Goal: Submit feedback/report problem

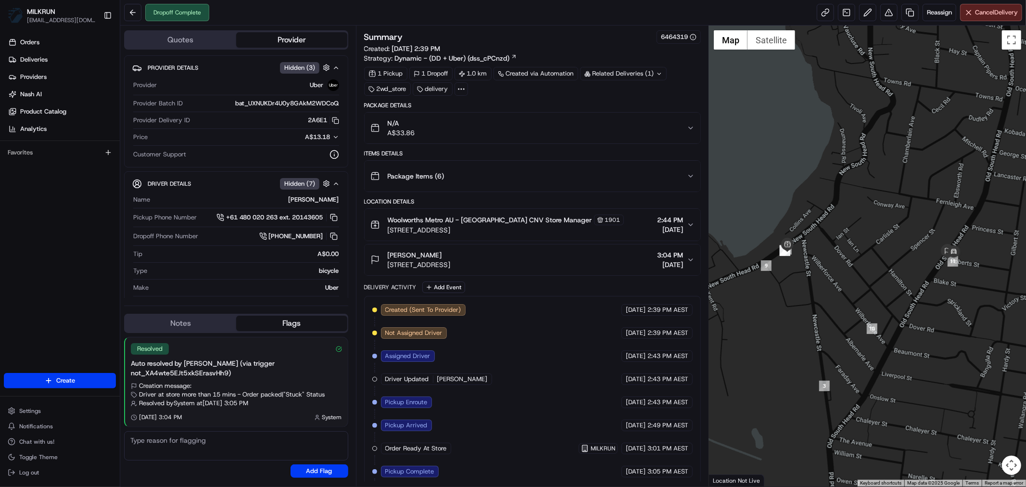
click at [693, 127] on icon "button" at bounding box center [691, 128] width 4 height 2
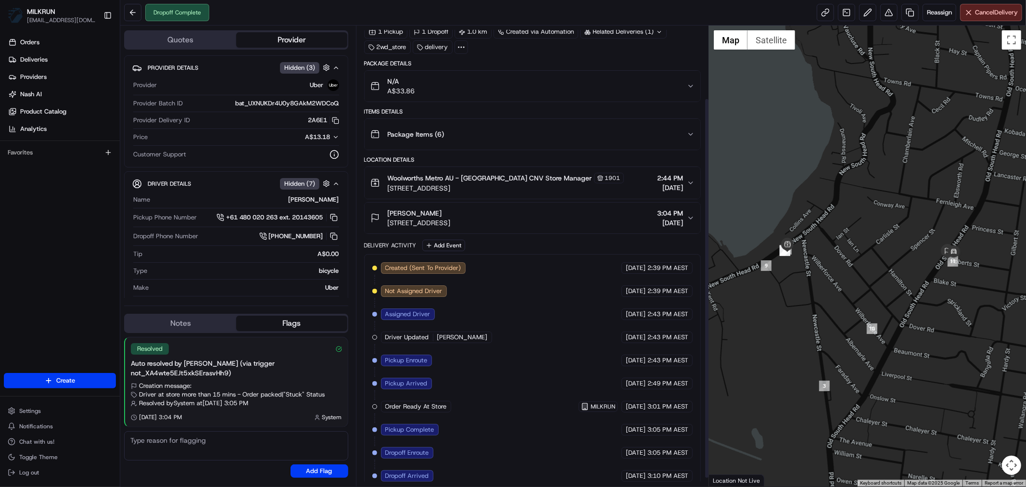
scroll to position [98, 0]
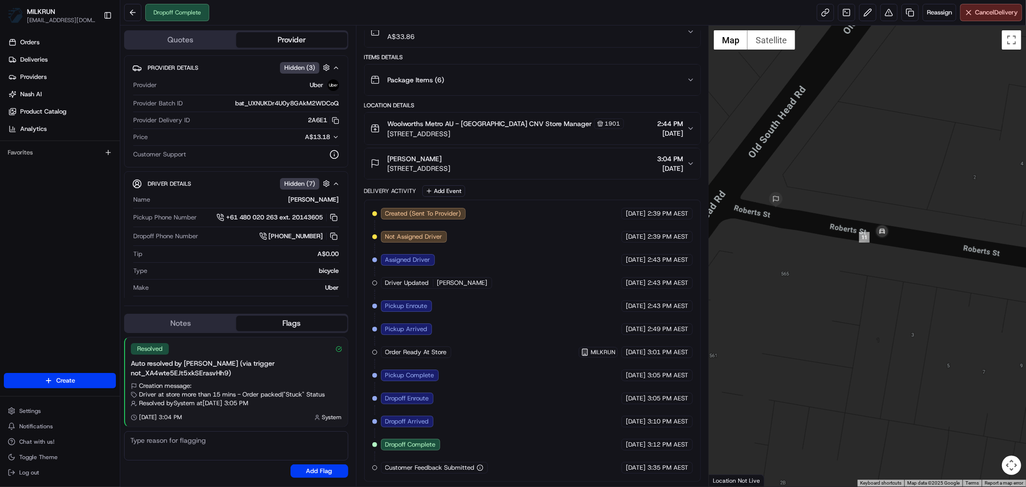
drag, startPoint x: 811, startPoint y: 268, endPoint x: 876, endPoint y: 299, distance: 71.6
click at [876, 299] on div at bounding box center [867, 255] width 317 height 461
click at [691, 160] on icon "button" at bounding box center [691, 164] width 8 height 8
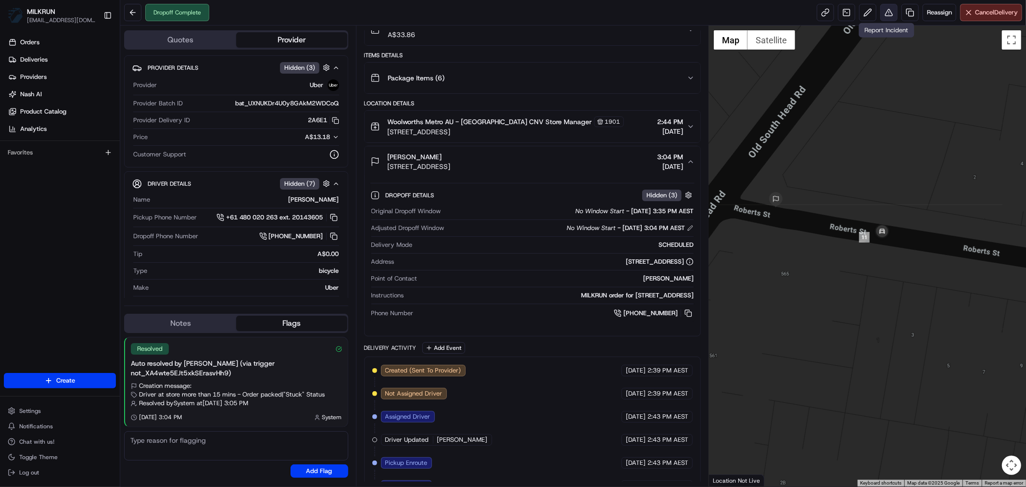
click at [887, 13] on button at bounding box center [888, 12] width 17 height 17
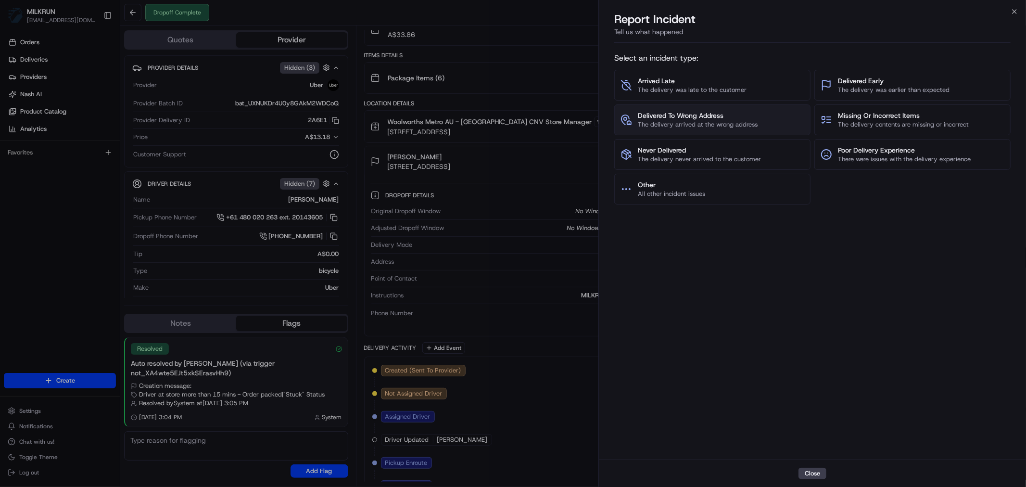
click at [754, 115] on span "Delivered To Wrong Address" at bounding box center [698, 116] width 120 height 10
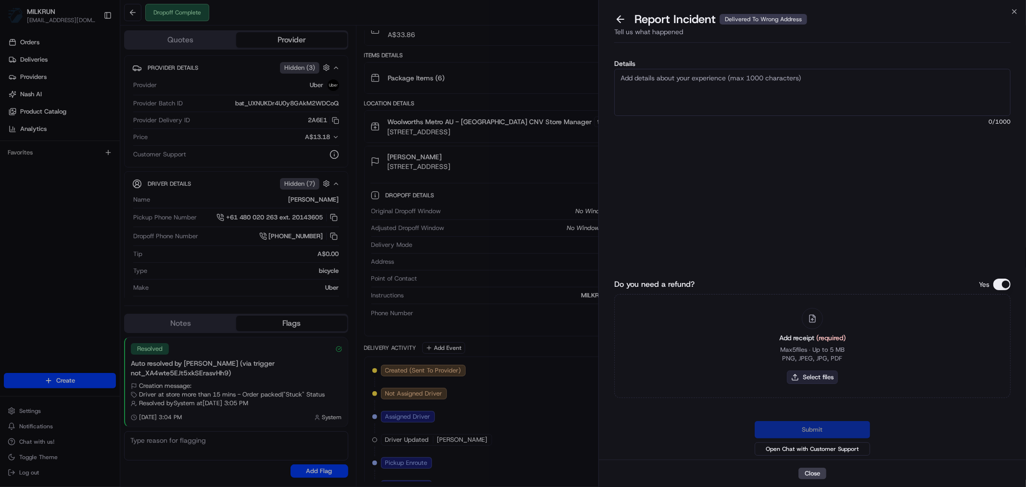
click at [805, 377] on button "Select files" at bounding box center [812, 376] width 51 height 13
type input "C:\fakepath\Hannah2.pdf"
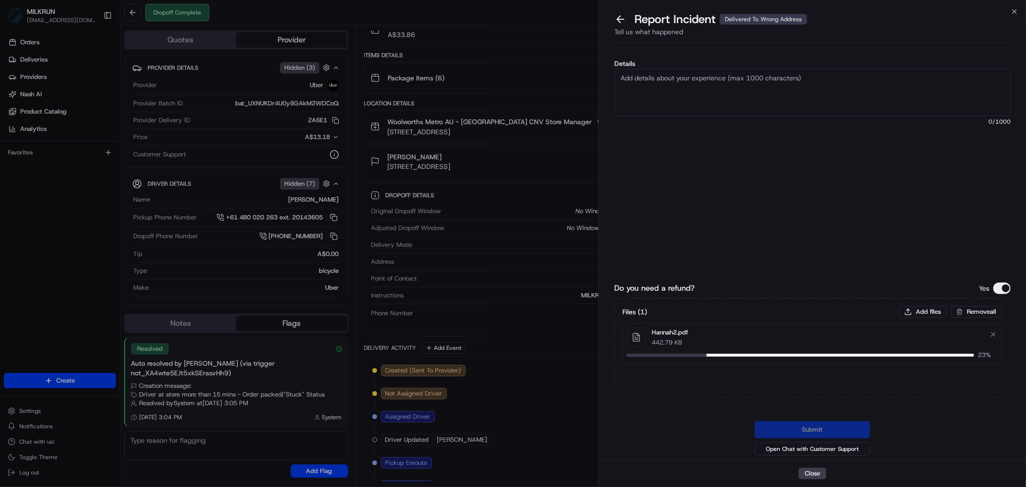
click at [730, 89] on textarea "Details" at bounding box center [812, 92] width 396 height 47
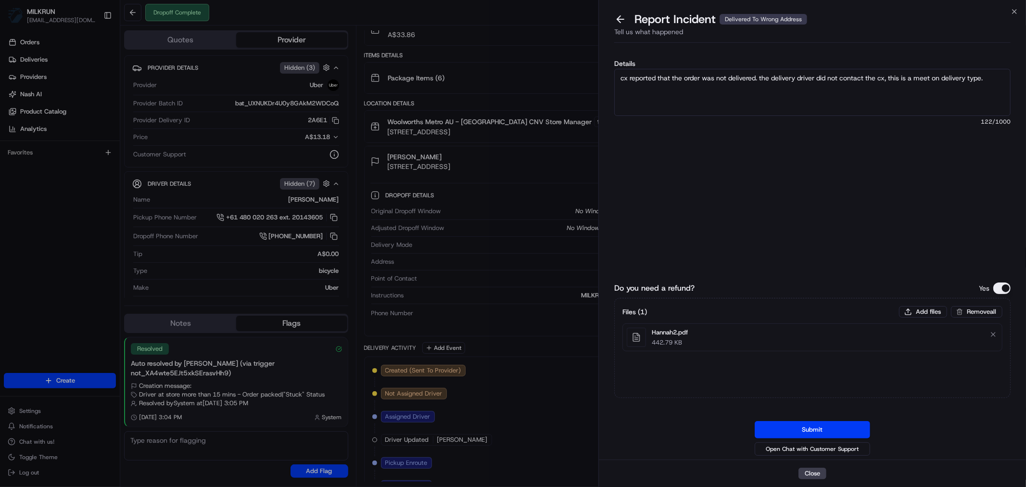
type textarea "cx reported that the order was not delivered. the delivery driver did not conta…"
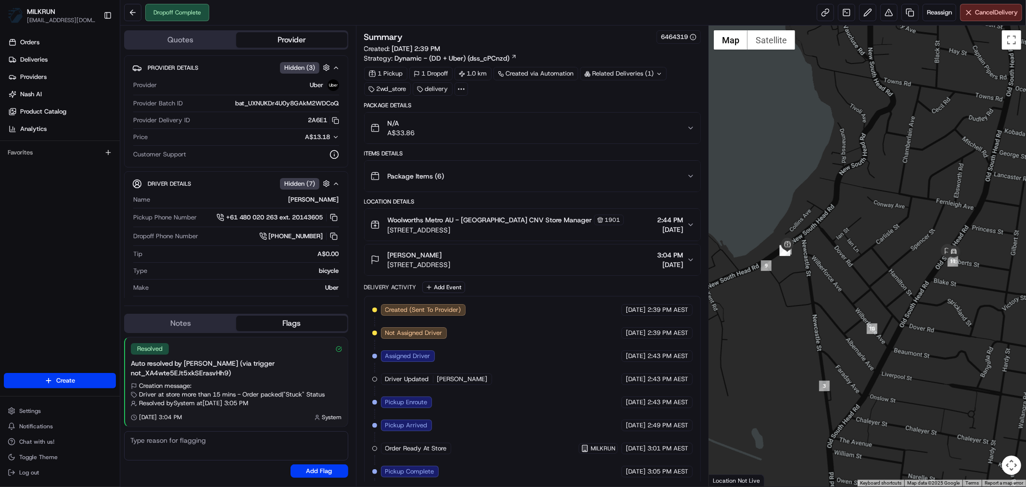
scroll to position [98, 0]
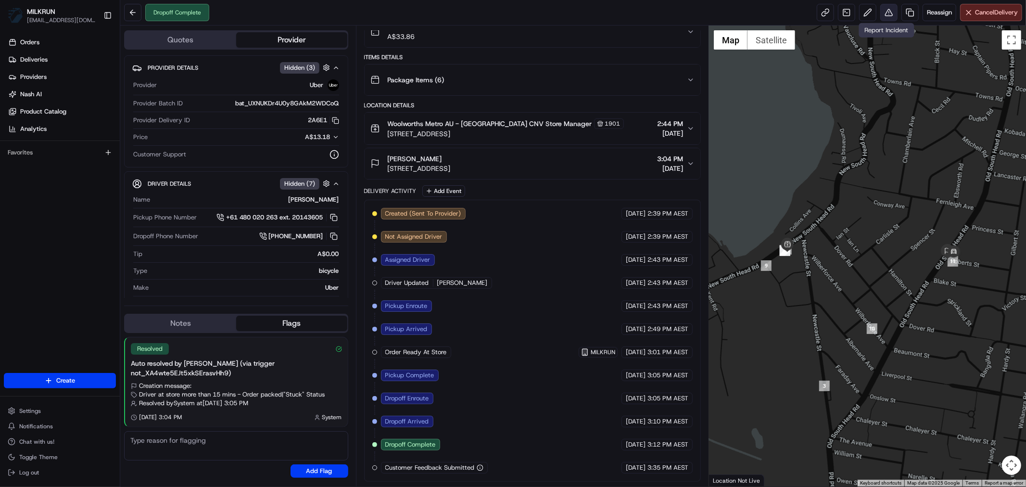
click at [886, 12] on button at bounding box center [888, 12] width 17 height 17
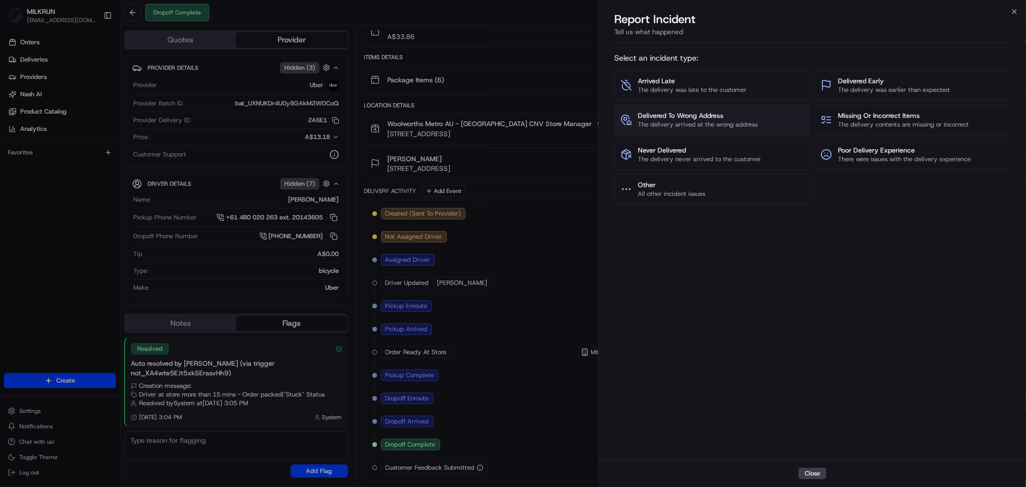
click at [697, 113] on span "Delivered To Wrong Address" at bounding box center [698, 116] width 120 height 10
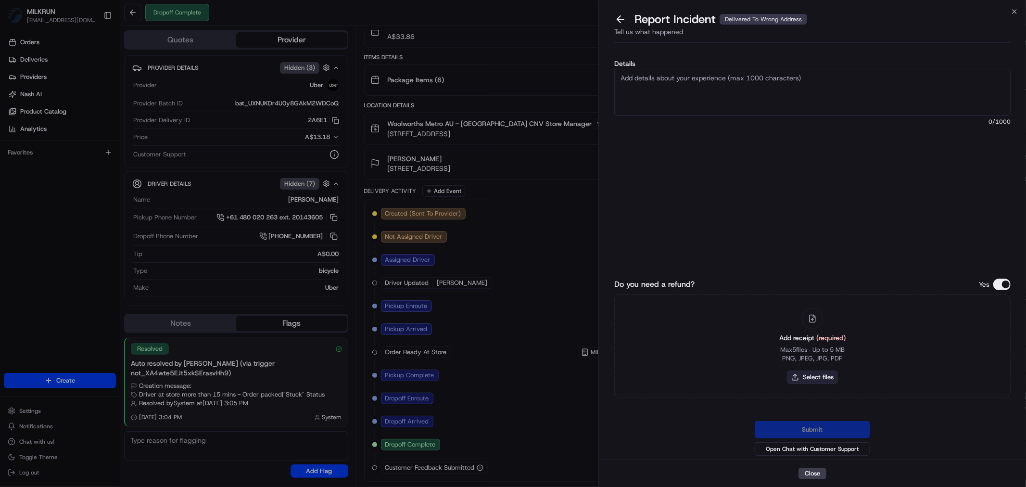
click at [819, 377] on button "Select files" at bounding box center [812, 376] width 51 height 13
type input "C:\fakepath\Hannah2.pdf"
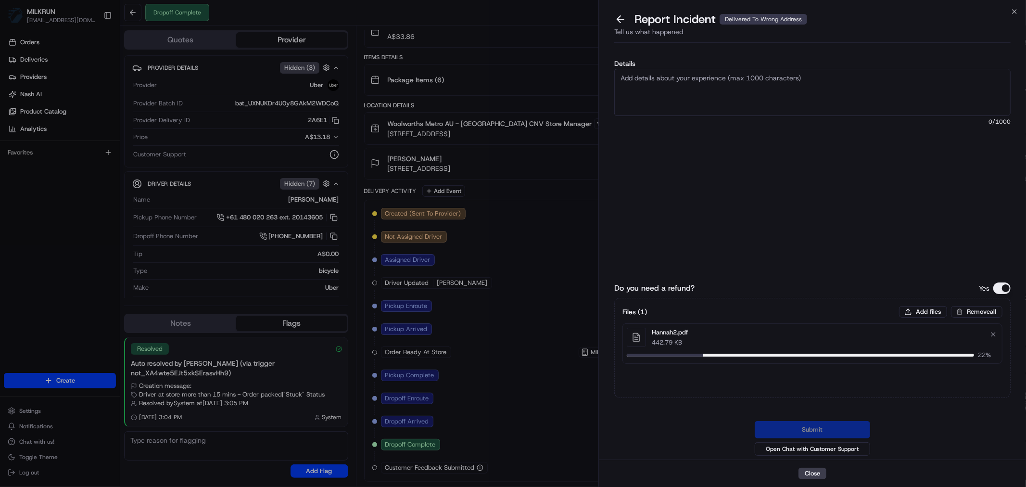
click at [736, 92] on textarea "Details" at bounding box center [812, 92] width 396 height 47
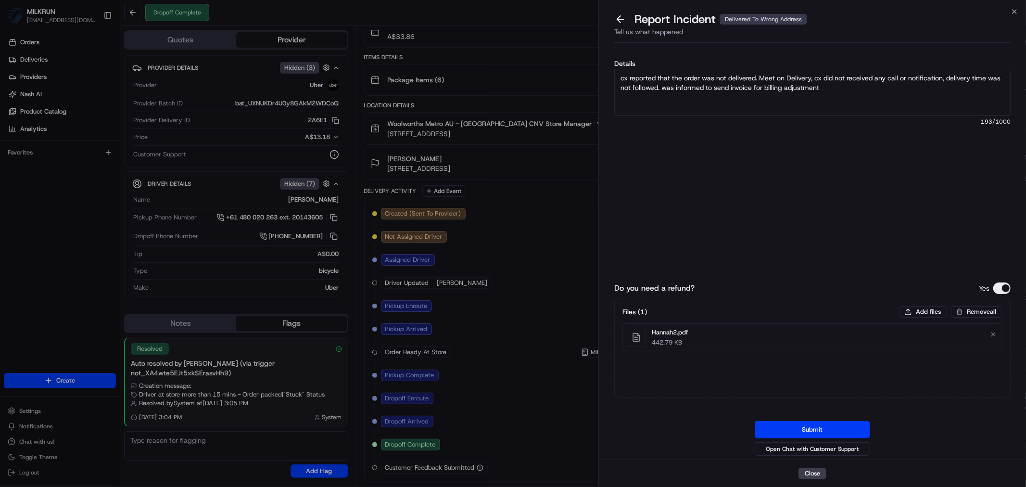
type textarea "cx reported that the order was not delivered. Meet on Delivery, cx did not rece…"
click at [810, 429] on button "Submit" at bounding box center [812, 429] width 115 height 17
